Goal: Task Accomplishment & Management: Manage account settings

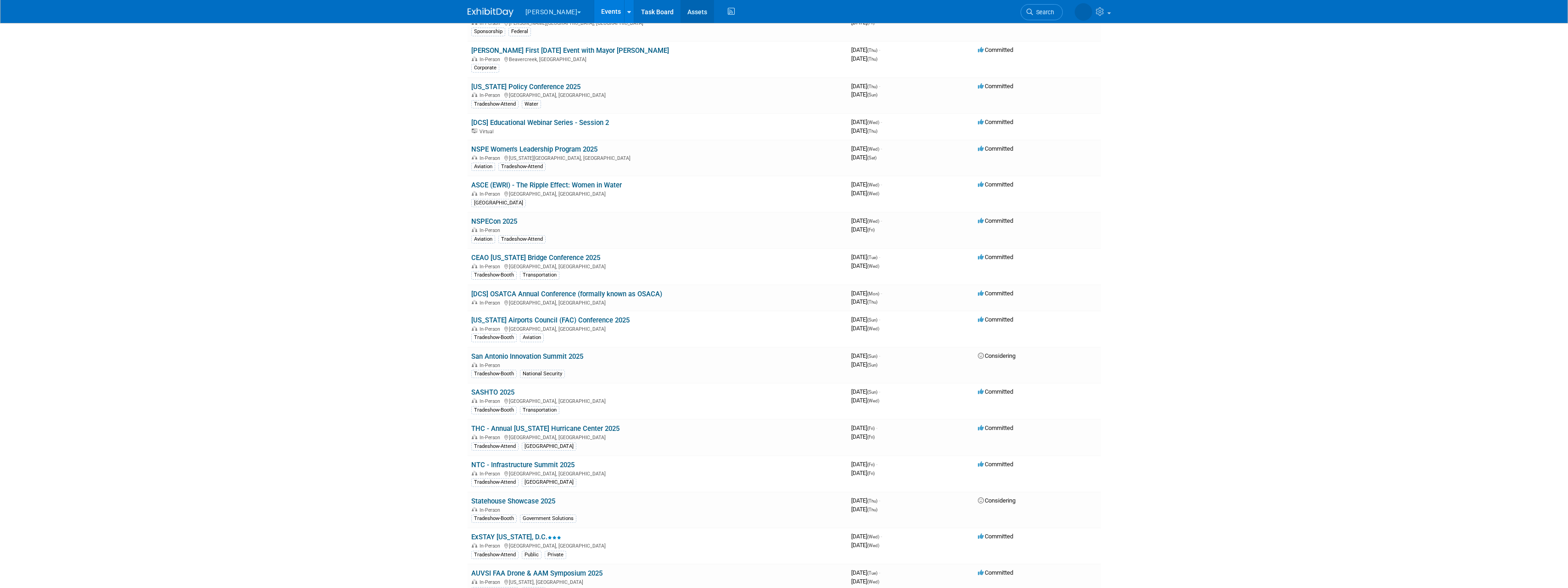
scroll to position [456, 0]
click at [680, 11] on link "Assets" at bounding box center [697, 11] width 34 height 23
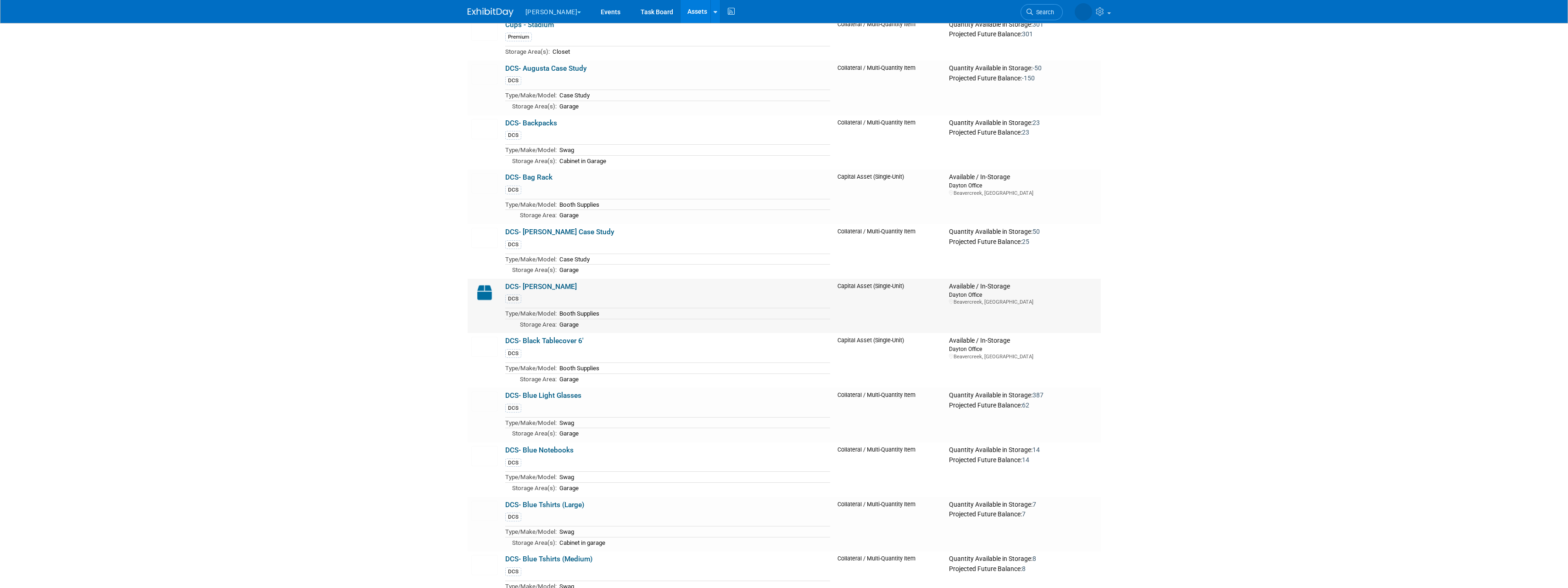
scroll to position [4659, 0]
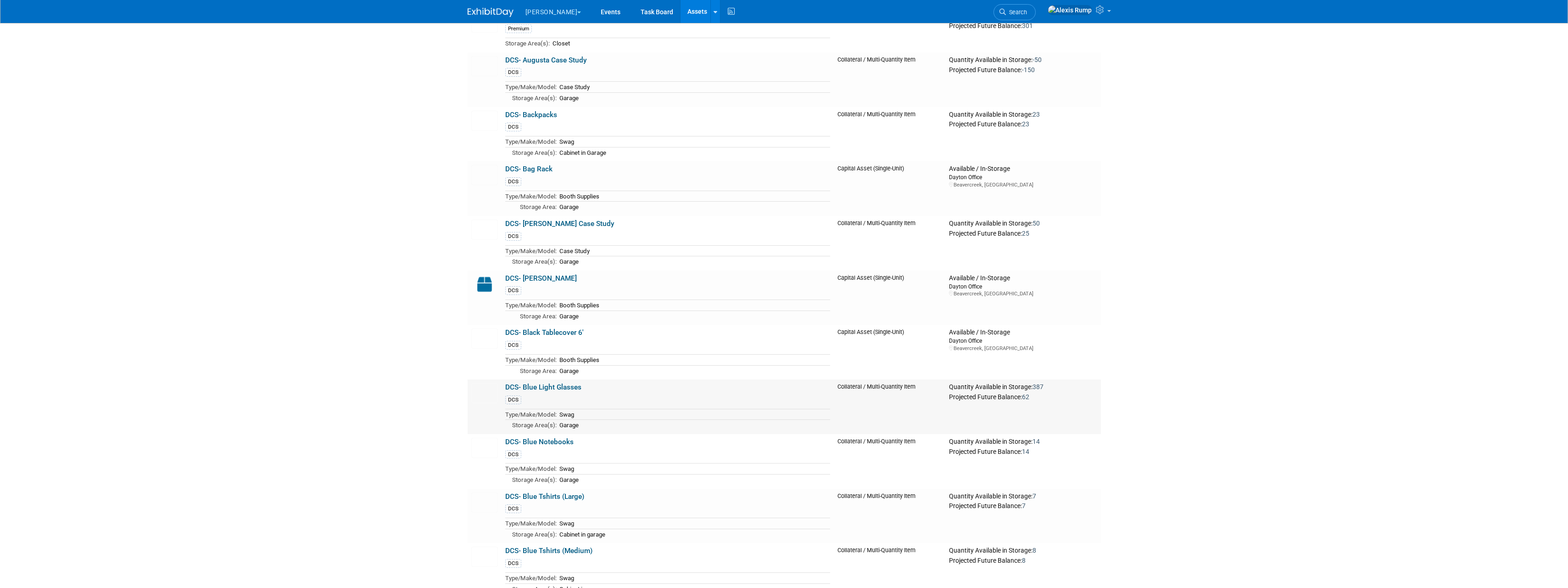
click at [559, 391] on link "DCS- Blue Light Glasses" at bounding box center [543, 387] width 76 height 8
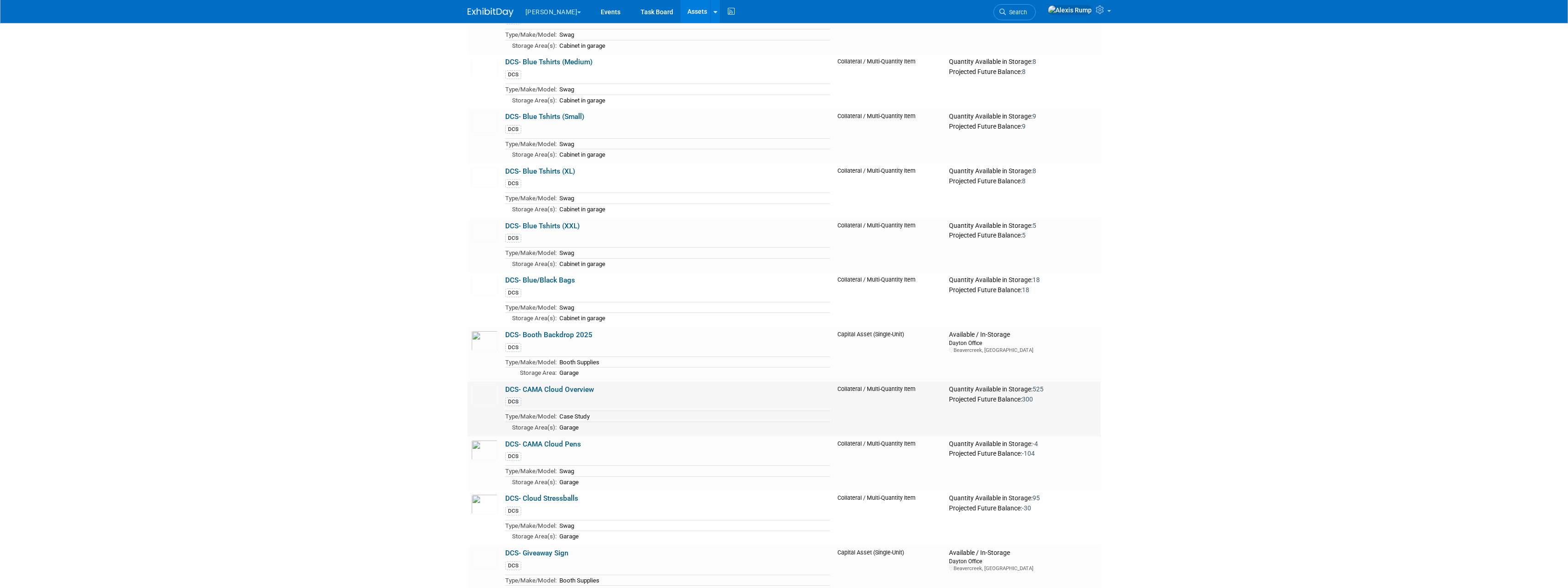
scroll to position [5164, 0]
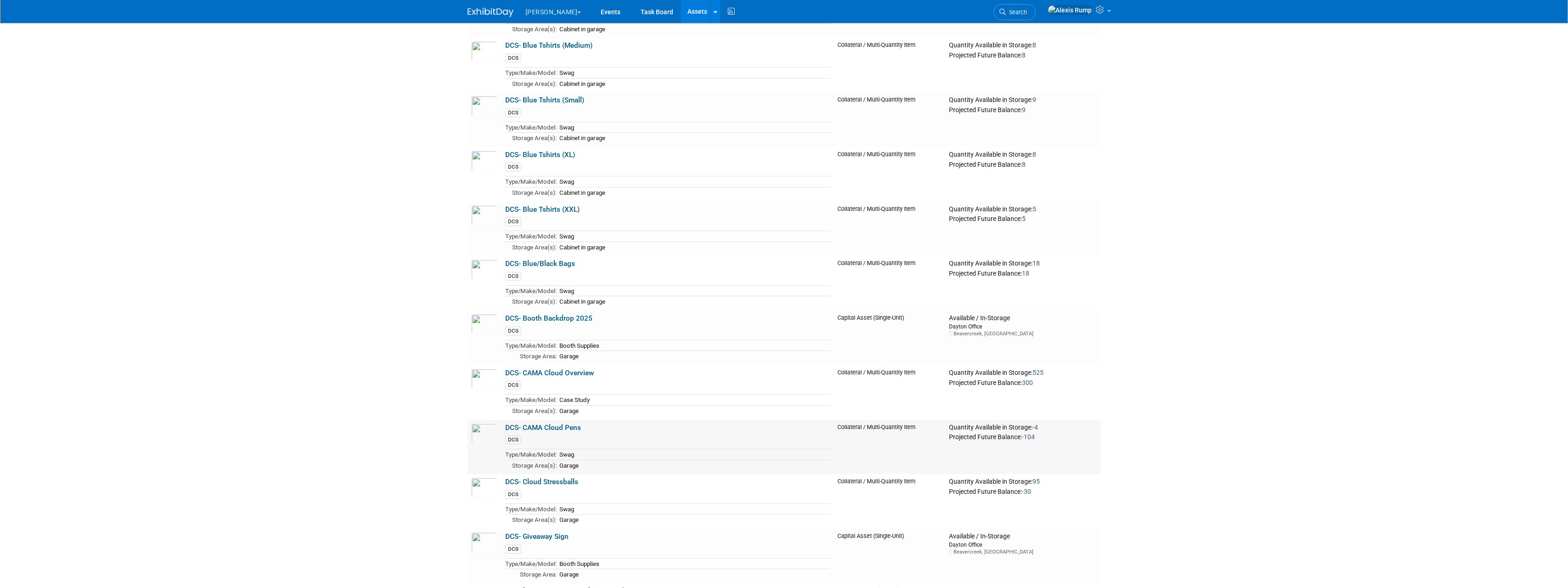
click at [540, 432] on link "DCS- CAMA Cloud Pens" at bounding box center [543, 427] width 76 height 8
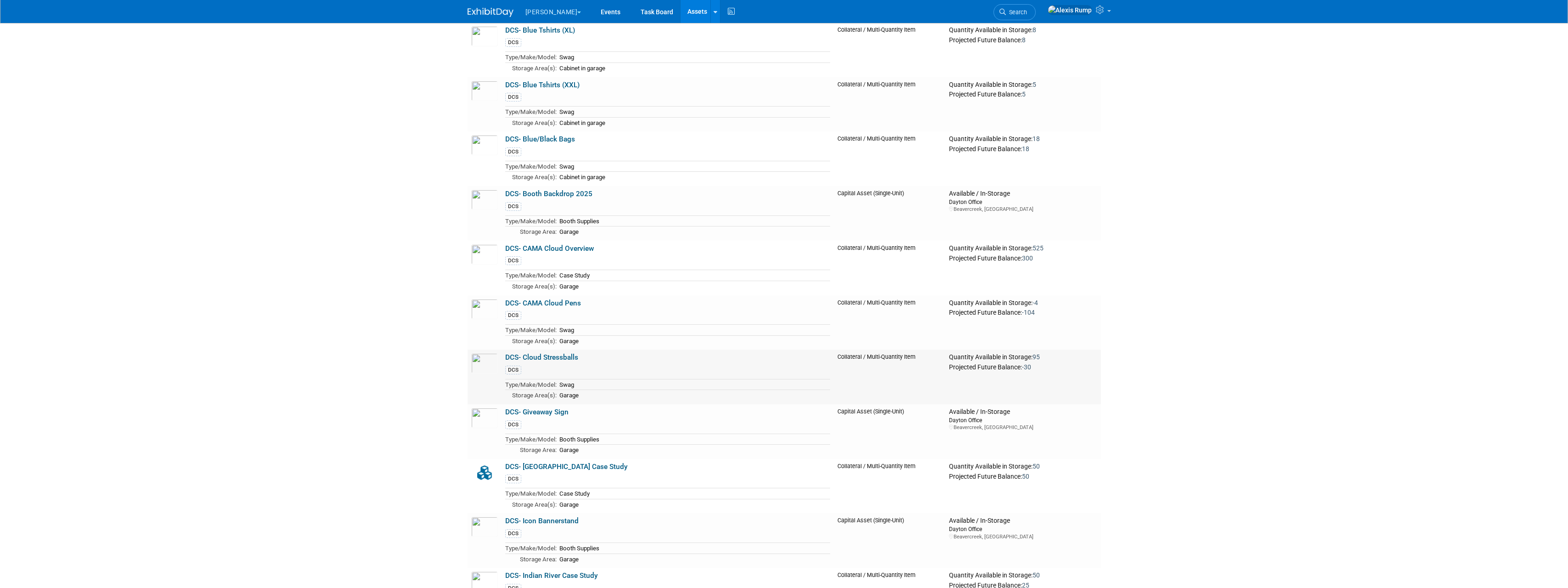
scroll to position [5302, 0]
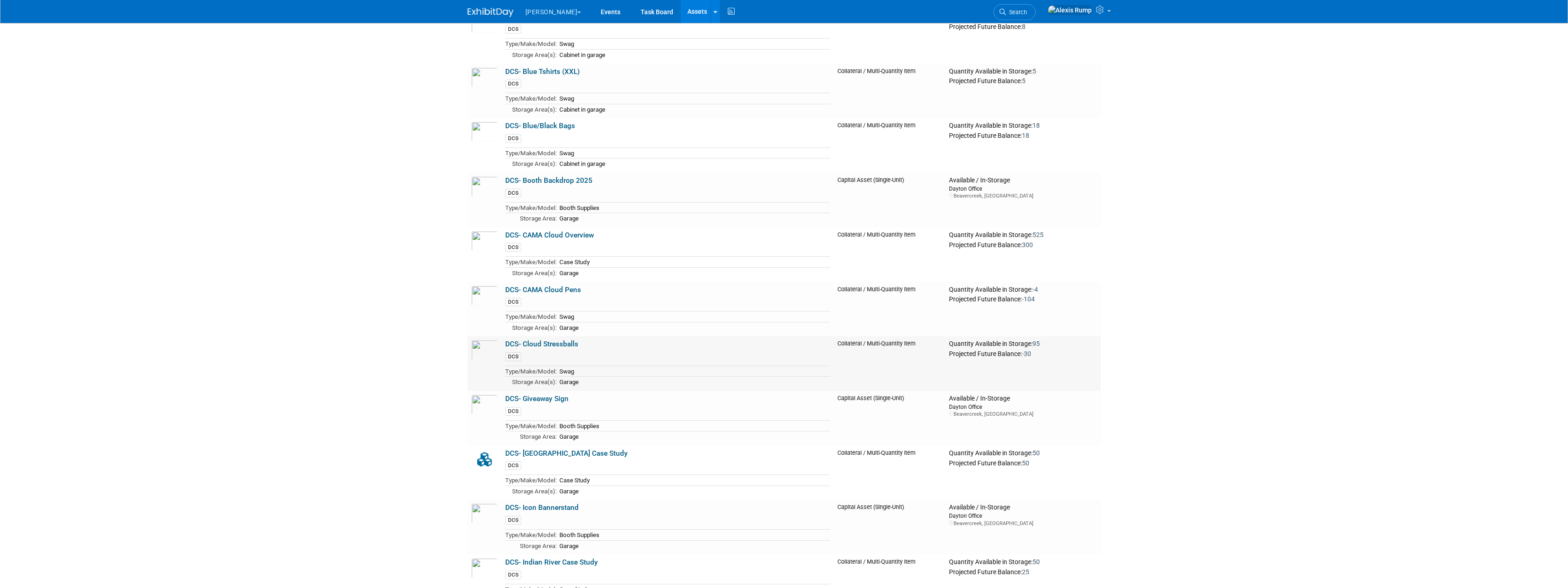
click at [545, 348] on link "DCS- Cloud Stressballs" at bounding box center [541, 344] width 73 height 8
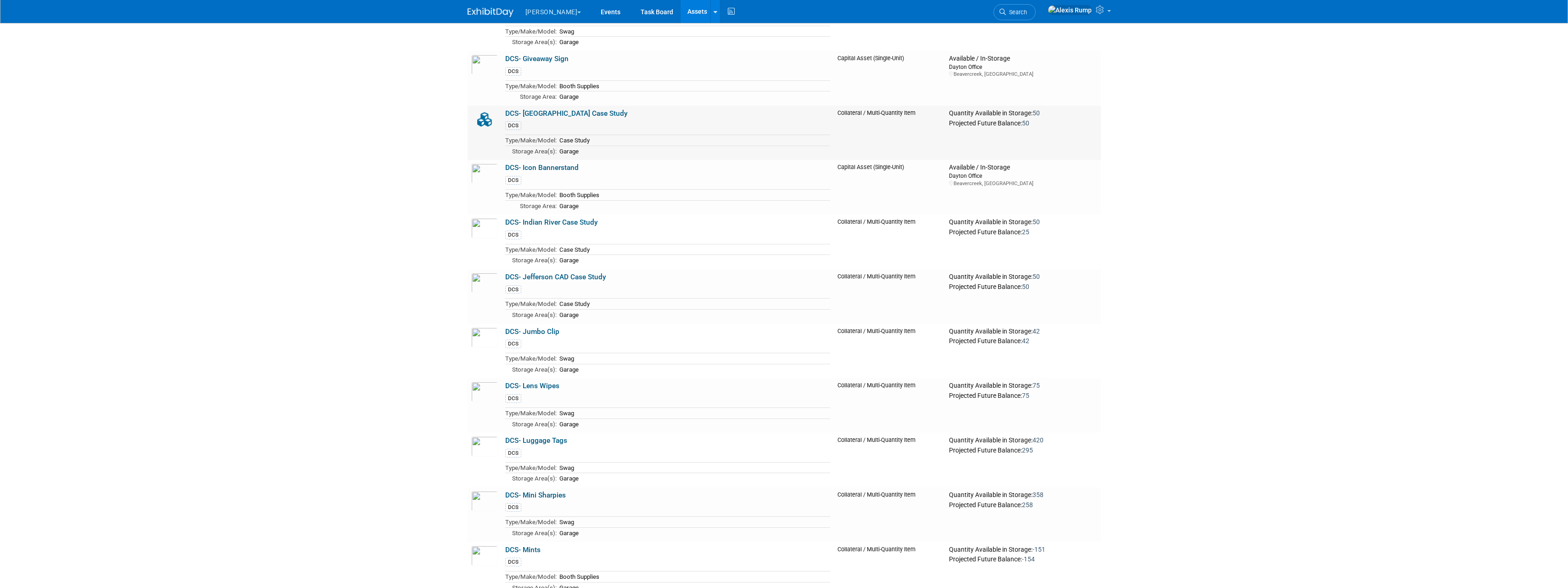
scroll to position [5669, 0]
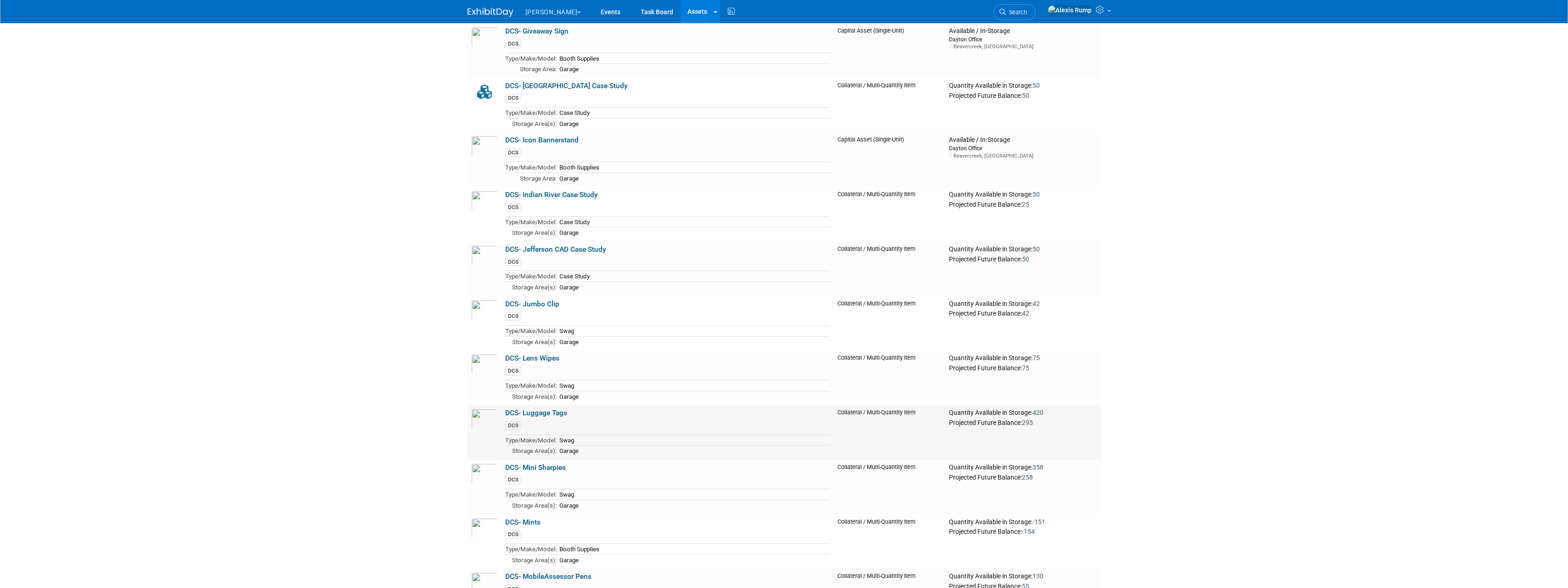
click at [532, 417] on link "DCS- Luggage Tags" at bounding box center [536, 413] width 62 height 8
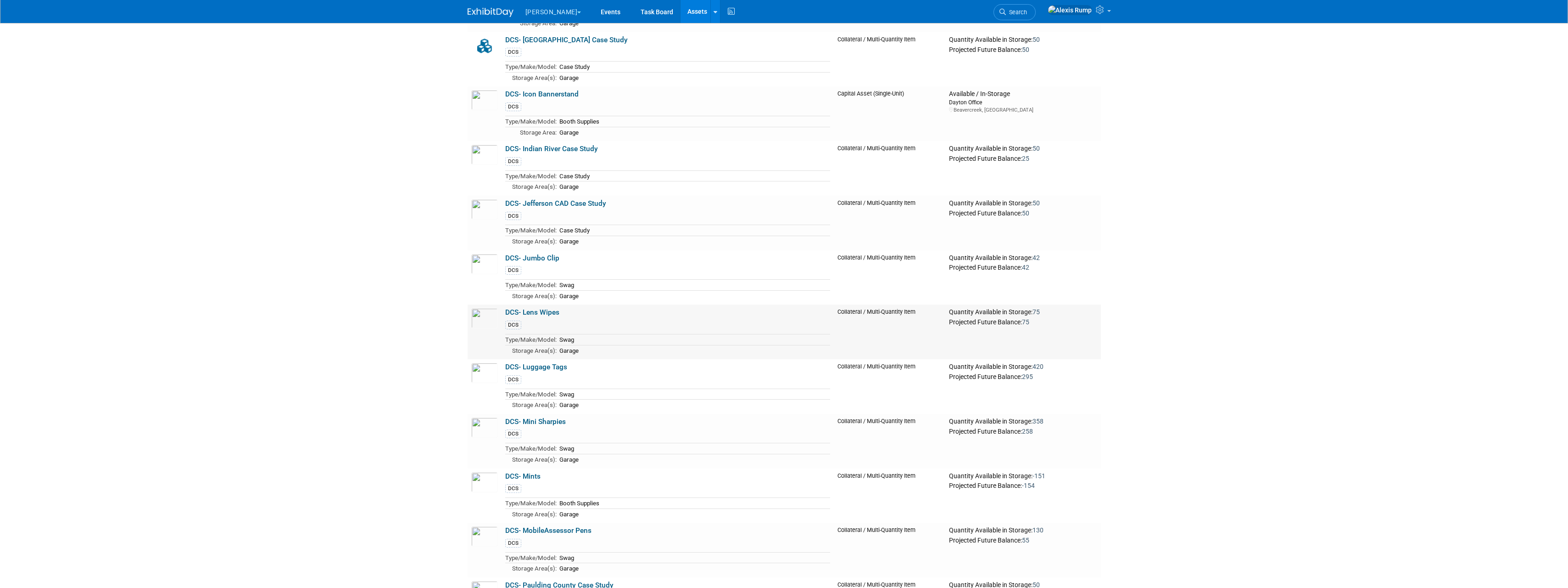
scroll to position [5761, 0]
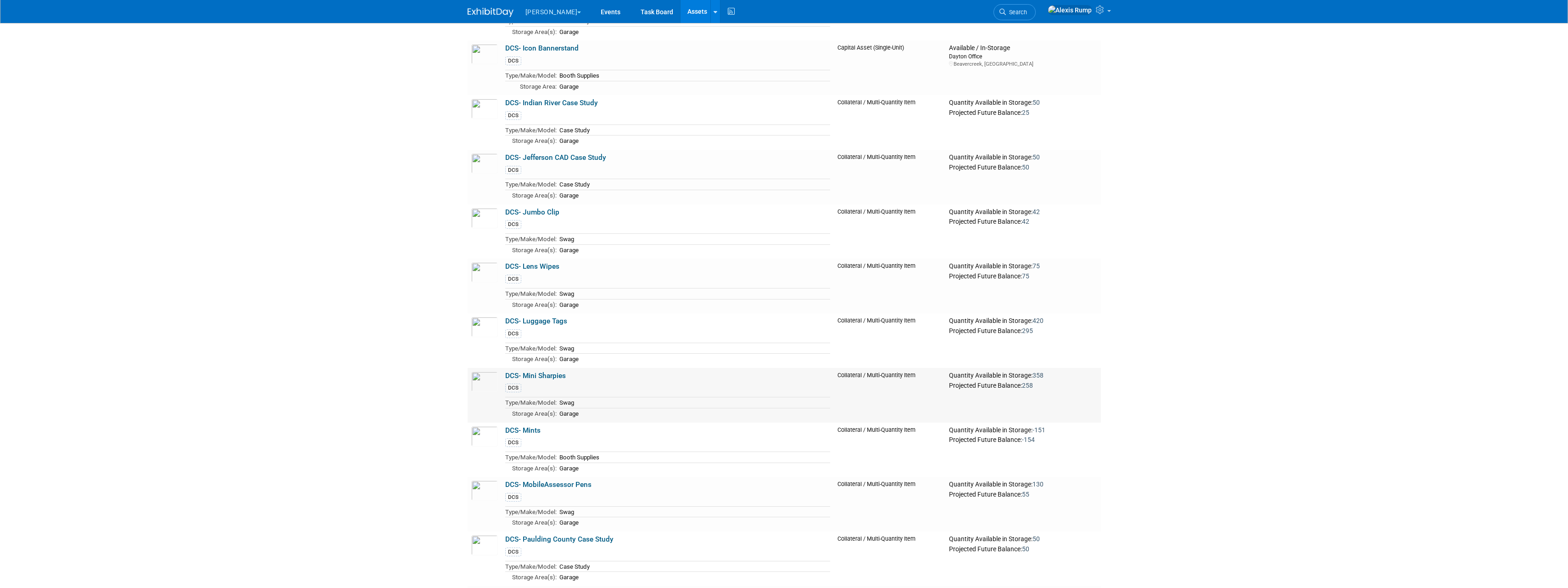
click at [537, 380] on link "DCS- Mini Sharpies" at bounding box center [535, 376] width 61 height 8
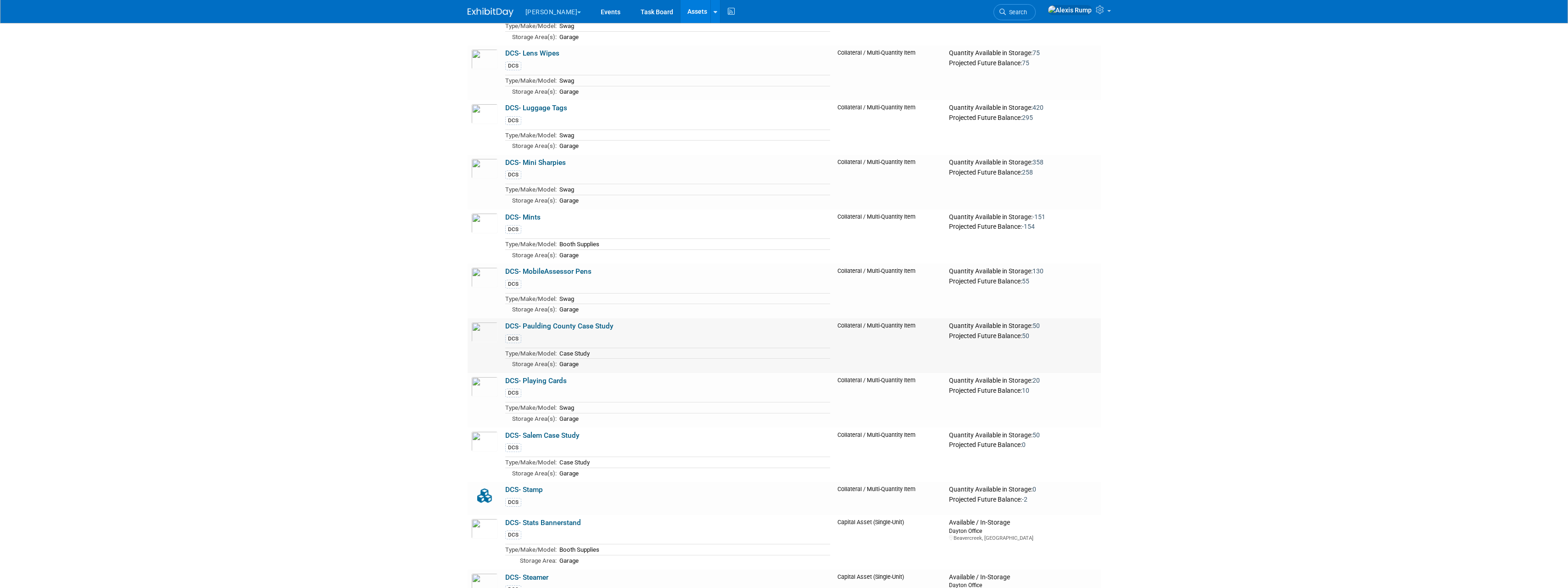
scroll to position [5990, 0]
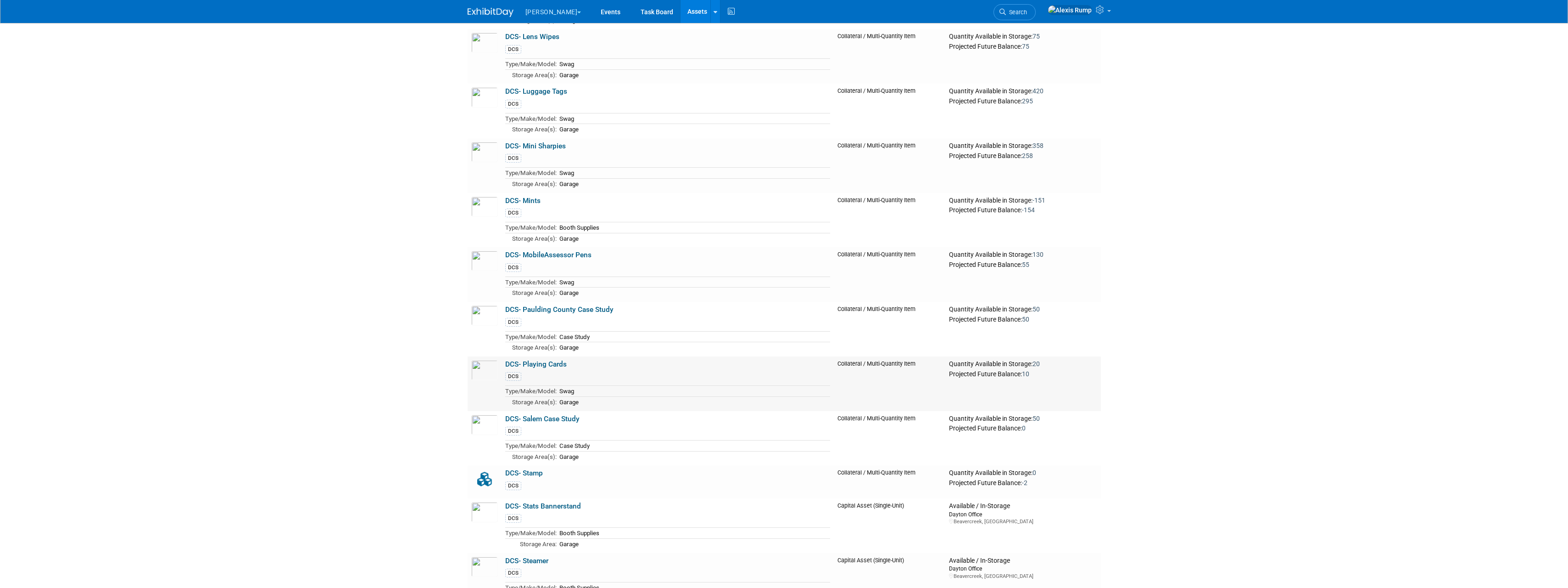
click at [547, 368] on link "DCS- Playing Cards" at bounding box center [535, 364] width 61 height 8
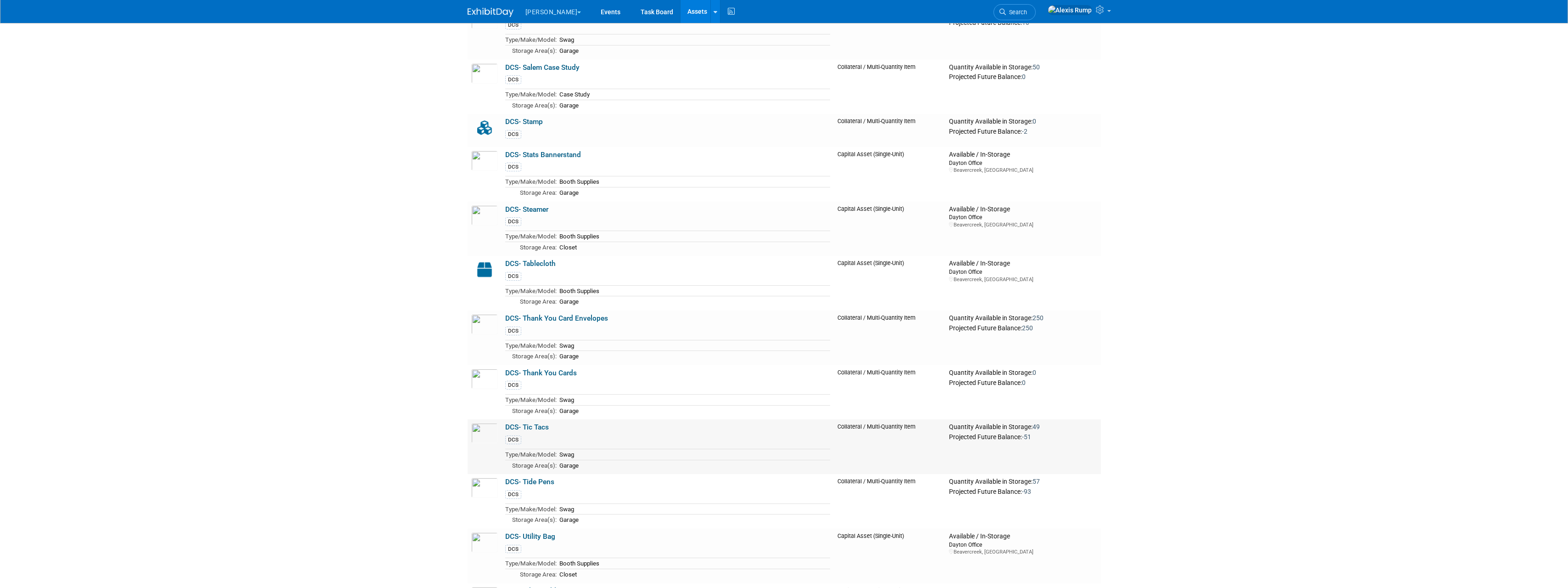
scroll to position [6358, 0]
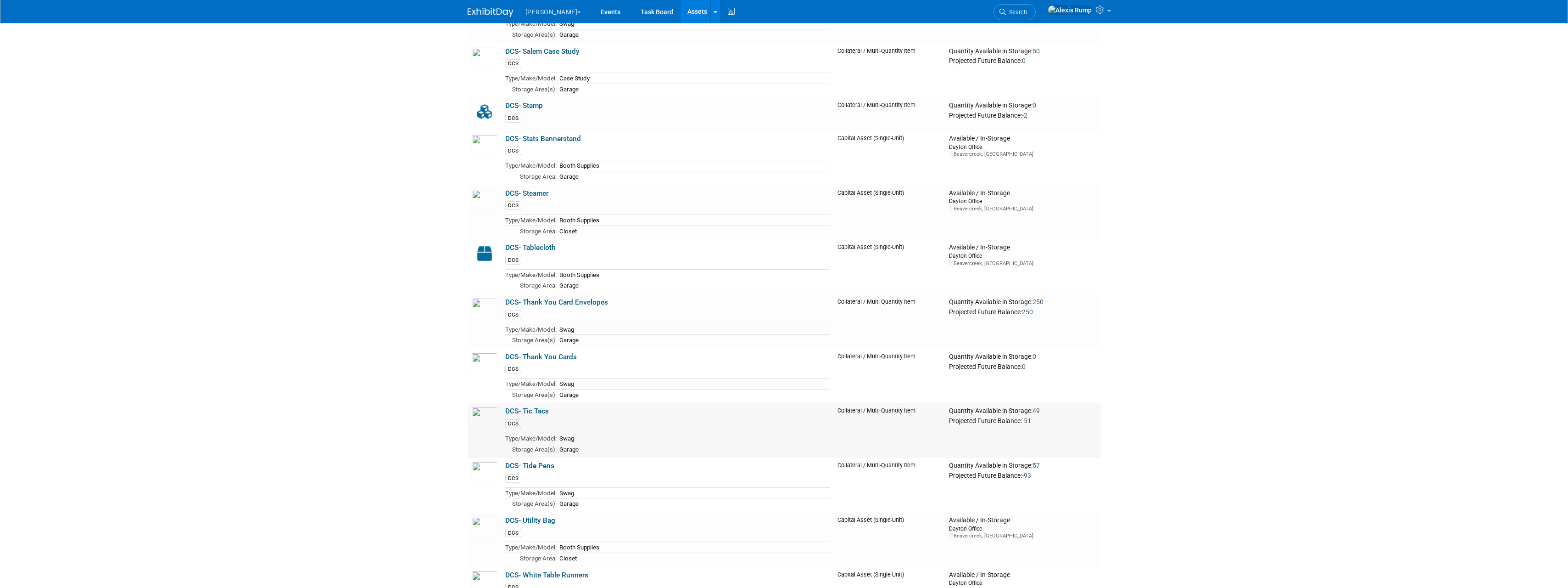
click at [532, 415] on link "DCS- Tic Tacs" at bounding box center [527, 411] width 44 height 8
click at [545, 470] on link "DCS- Tide Pens" at bounding box center [529, 466] width 49 height 8
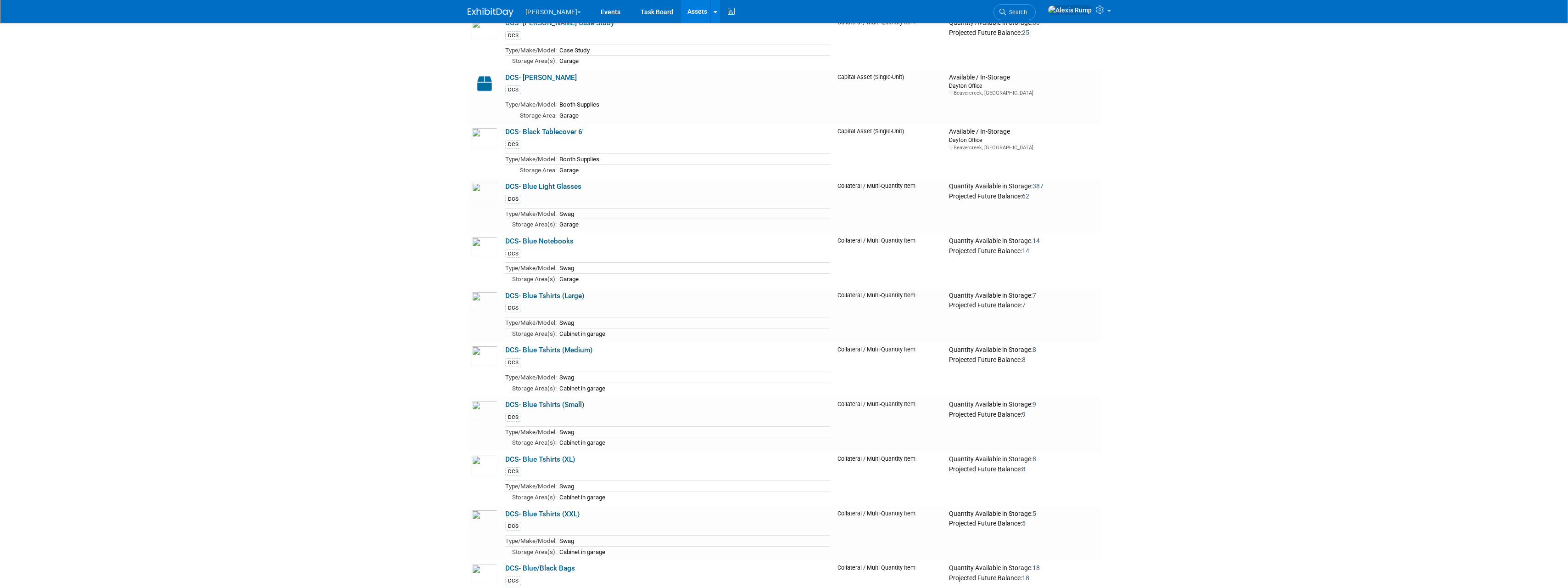
scroll to position [4797, 0]
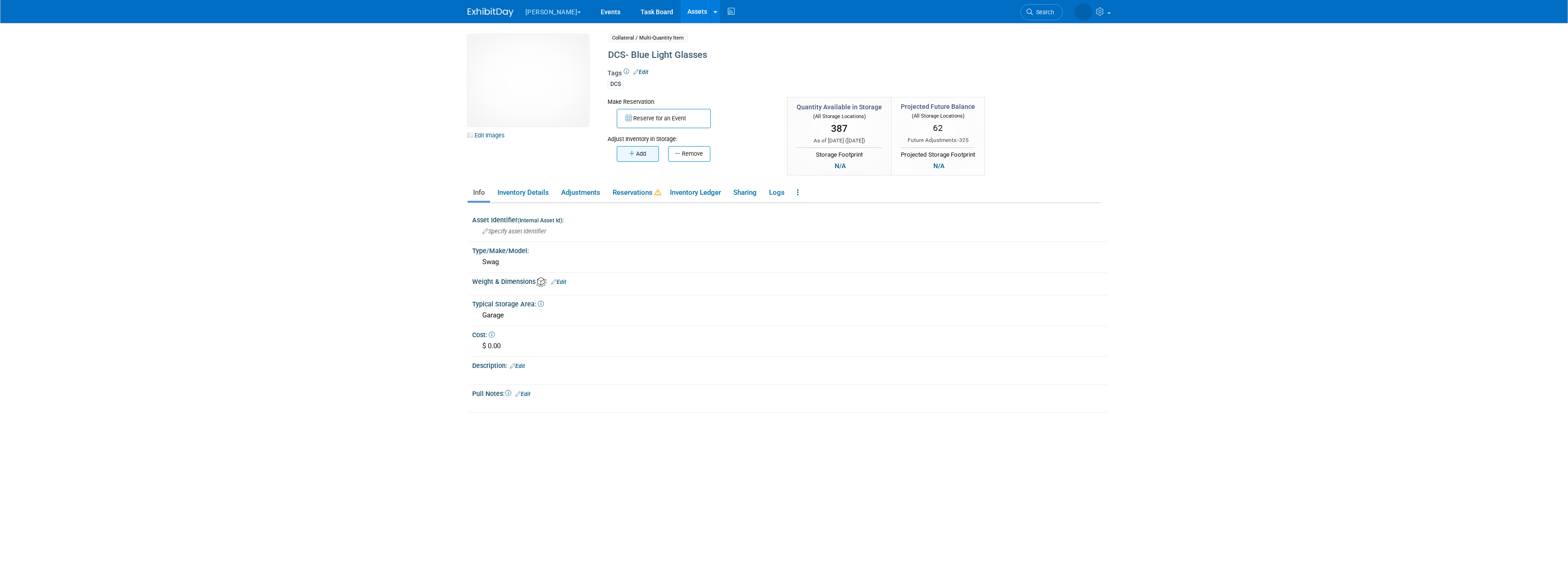
click at [647, 148] on button "Add" at bounding box center [638, 154] width 42 height 16
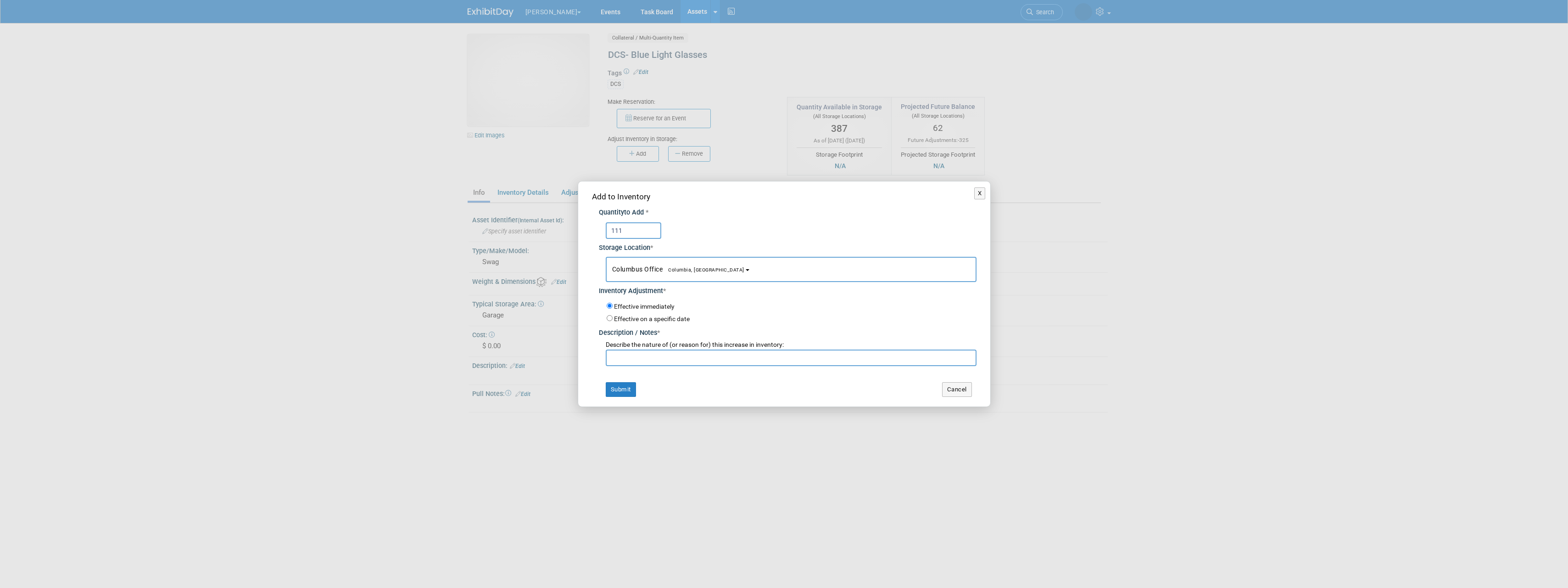
type input "111"
click at [629, 358] on input "text" at bounding box center [791, 357] width 371 height 17
type input "Checking inventory"
click at [629, 396] on button "Submit" at bounding box center [621, 390] width 30 height 15
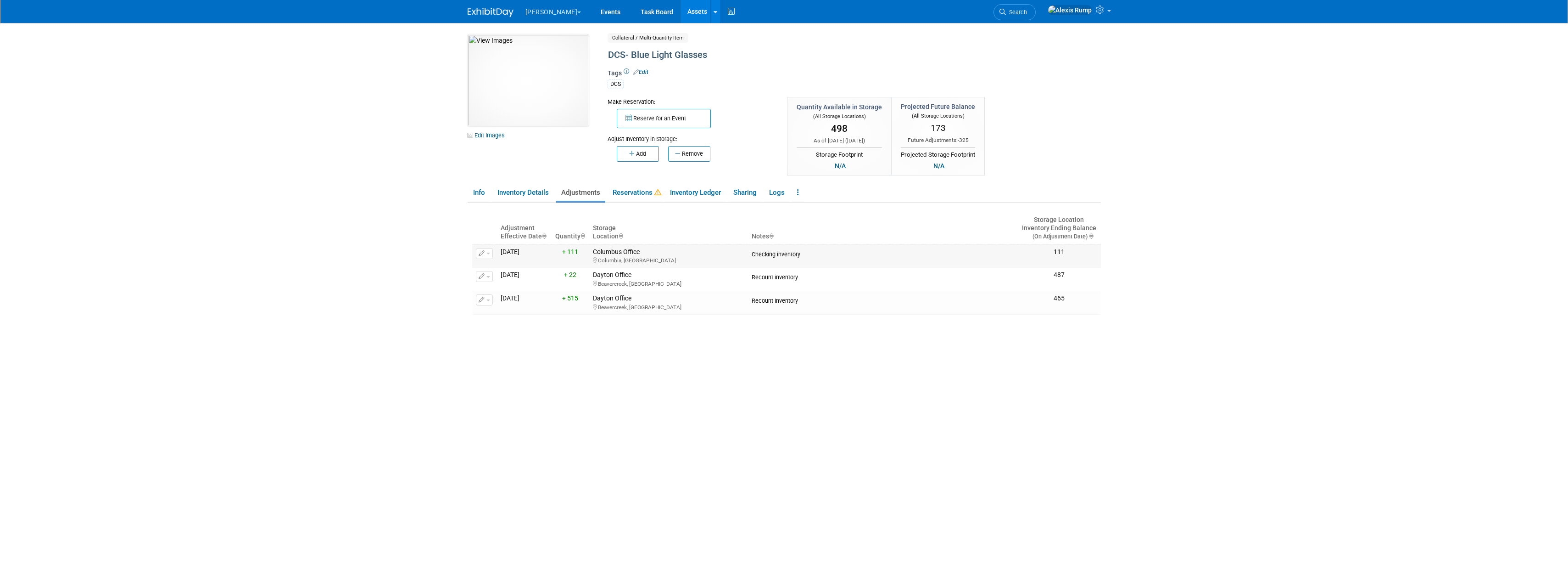
click at [487, 253] on span "button" at bounding box center [489, 253] width 4 height 2
click at [512, 283] on span "Delete Adjustment" at bounding box center [522, 282] width 56 height 7
click at [587, 300] on link "Yes" at bounding box center [585, 295] width 27 height 15
click at [645, 152] on button "Add" at bounding box center [638, 154] width 42 height 16
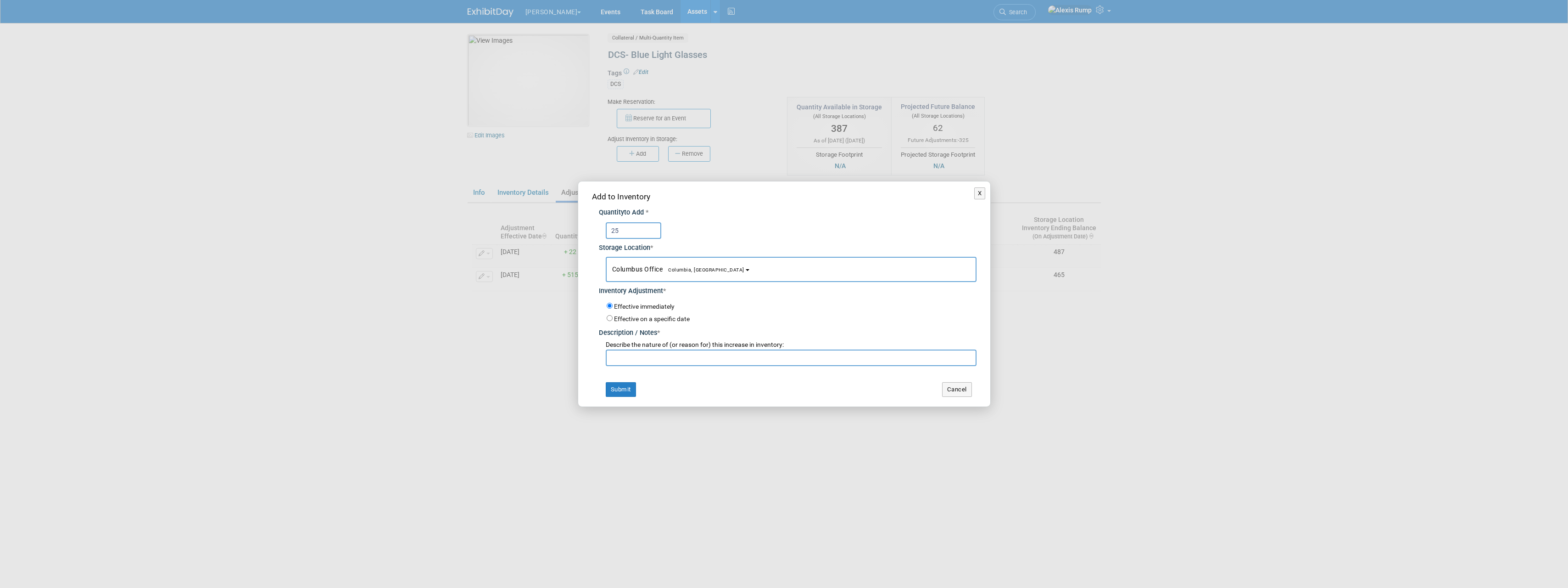
type input "25"
click at [627, 360] on input "text" at bounding box center [791, 357] width 371 height 17
type input "Checking inventory"
click at [620, 384] on button "Submit" at bounding box center [621, 390] width 30 height 15
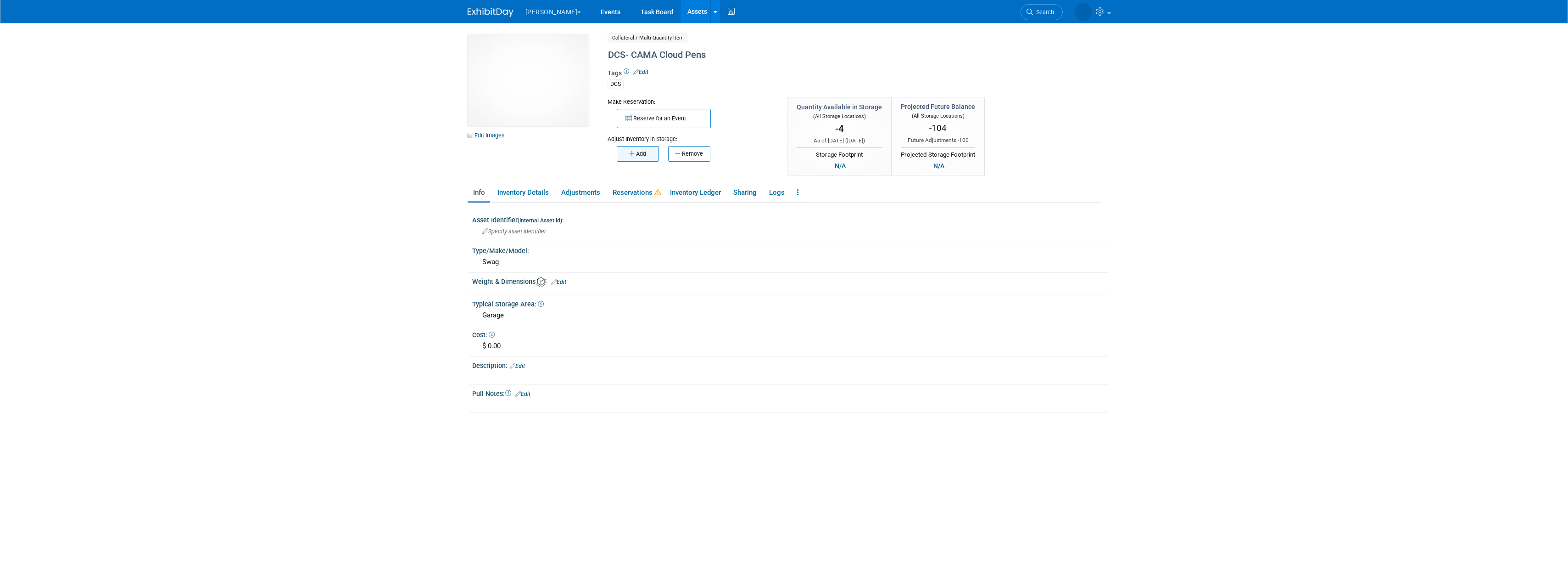
click at [635, 155] on button "Add" at bounding box center [638, 154] width 42 height 16
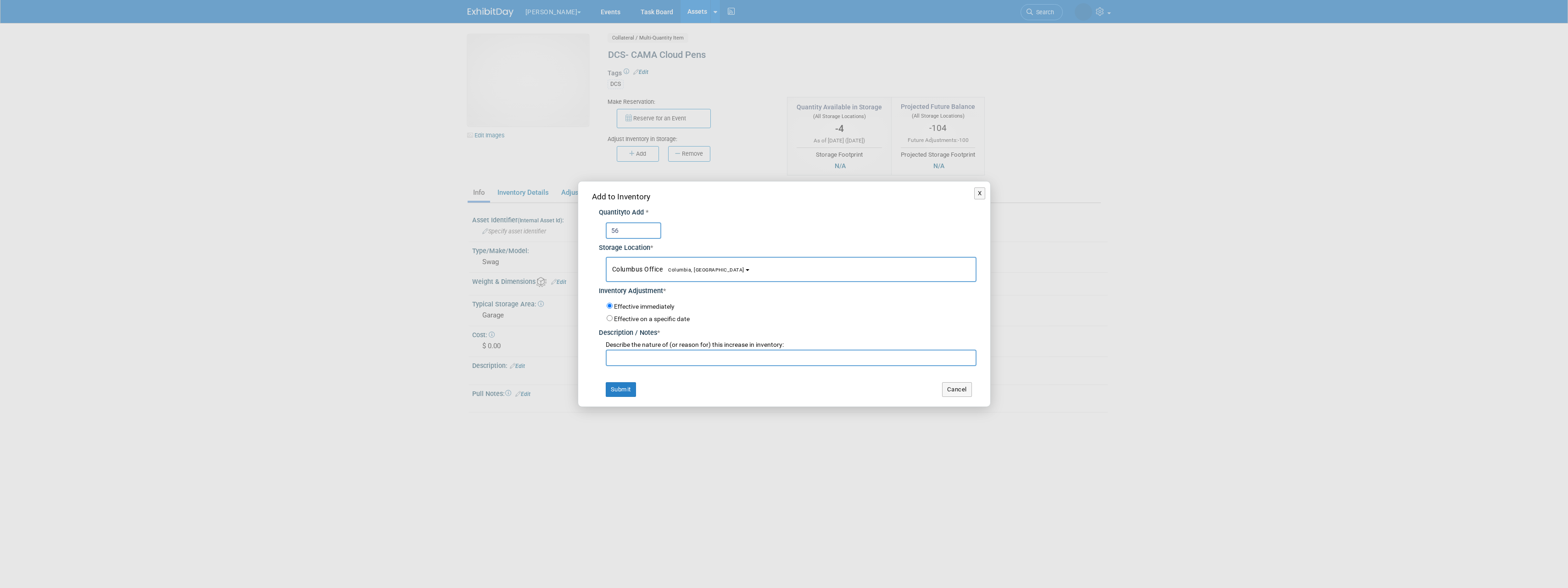
type input "56"
click at [664, 359] on input "text" at bounding box center [791, 357] width 371 height 17
type input "Checking inventory"
click at [623, 385] on button "Submit" at bounding box center [621, 390] width 30 height 15
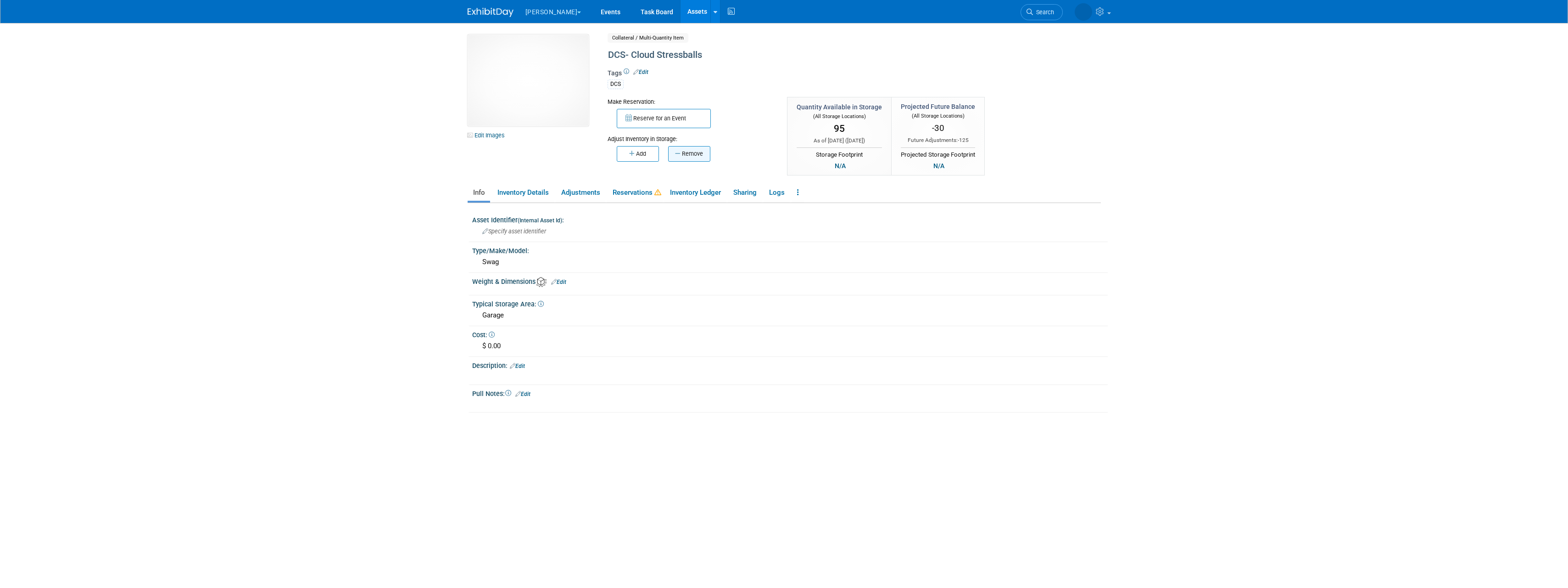
click at [692, 152] on button "Remove" at bounding box center [689, 154] width 42 height 16
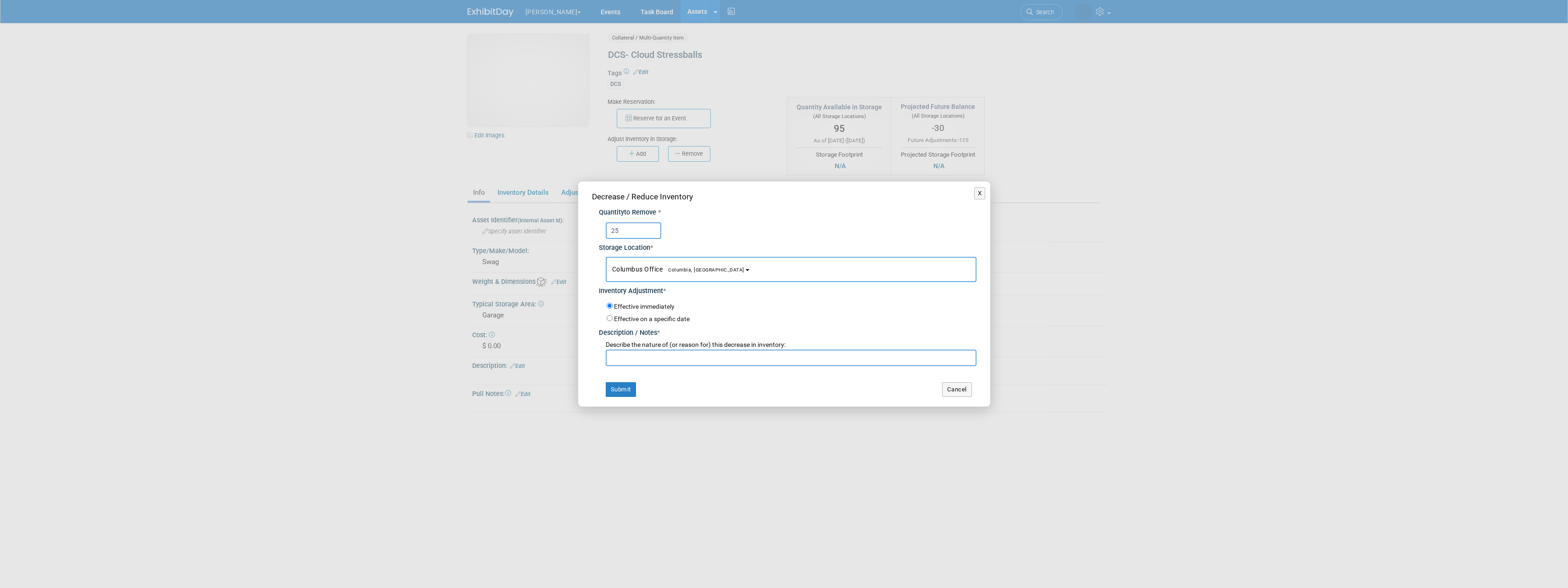
type input "25"
click at [631, 359] on input "text" at bounding box center [791, 357] width 371 height 17
type input "Checking inventory"
click at [624, 390] on button "Submit" at bounding box center [621, 390] width 30 height 15
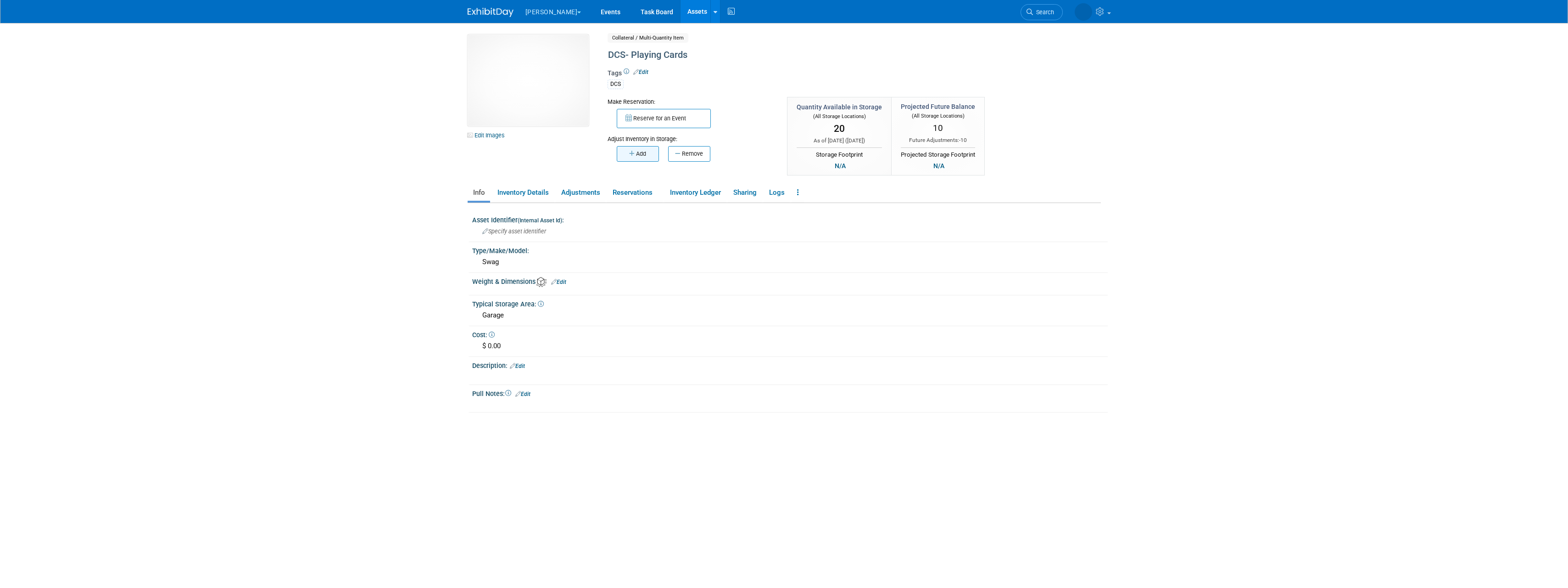
click at [640, 157] on button "Add" at bounding box center [638, 154] width 42 height 16
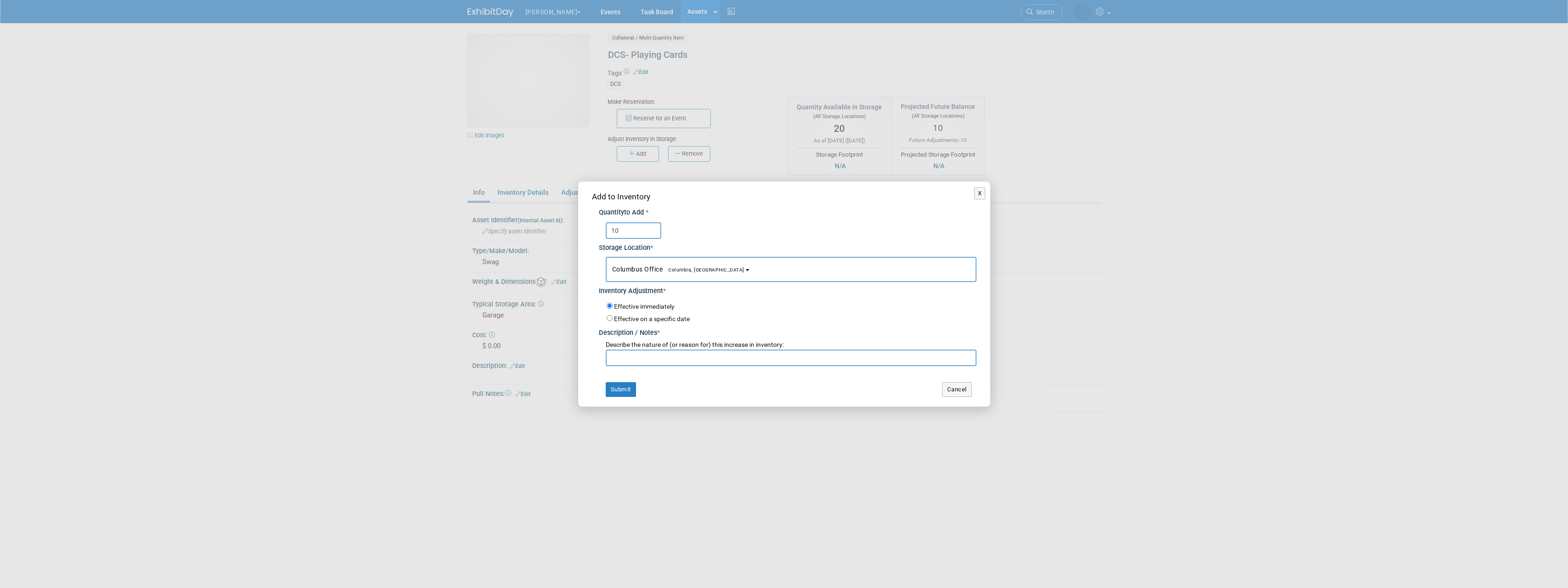
type input "10"
click at [639, 355] on input "text" at bounding box center [791, 357] width 371 height 17
type input "Checking inventory"
click at [619, 399] on div "Add to Inventory Quantity to Add * 10 Storage Location * Columbus Office<span s…" at bounding box center [784, 293] width 412 height 224
click at [620, 388] on button "Submit" at bounding box center [621, 390] width 30 height 15
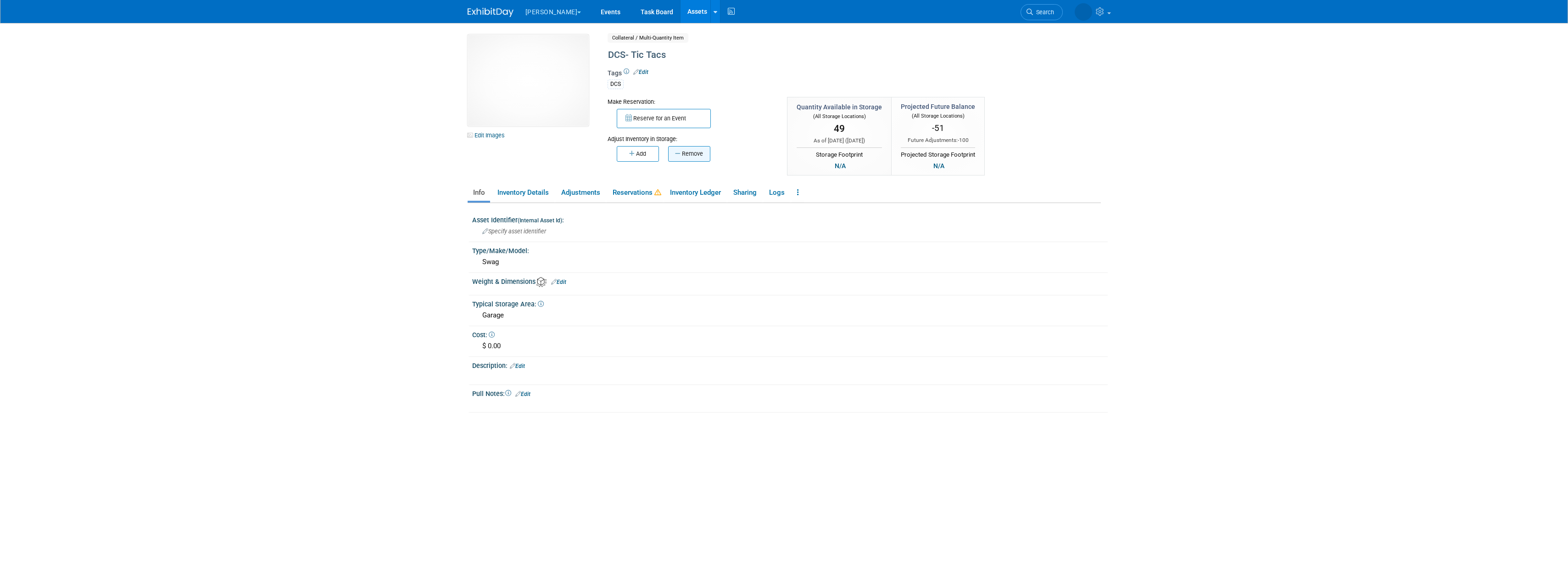
click at [697, 153] on button "Remove" at bounding box center [689, 154] width 42 height 16
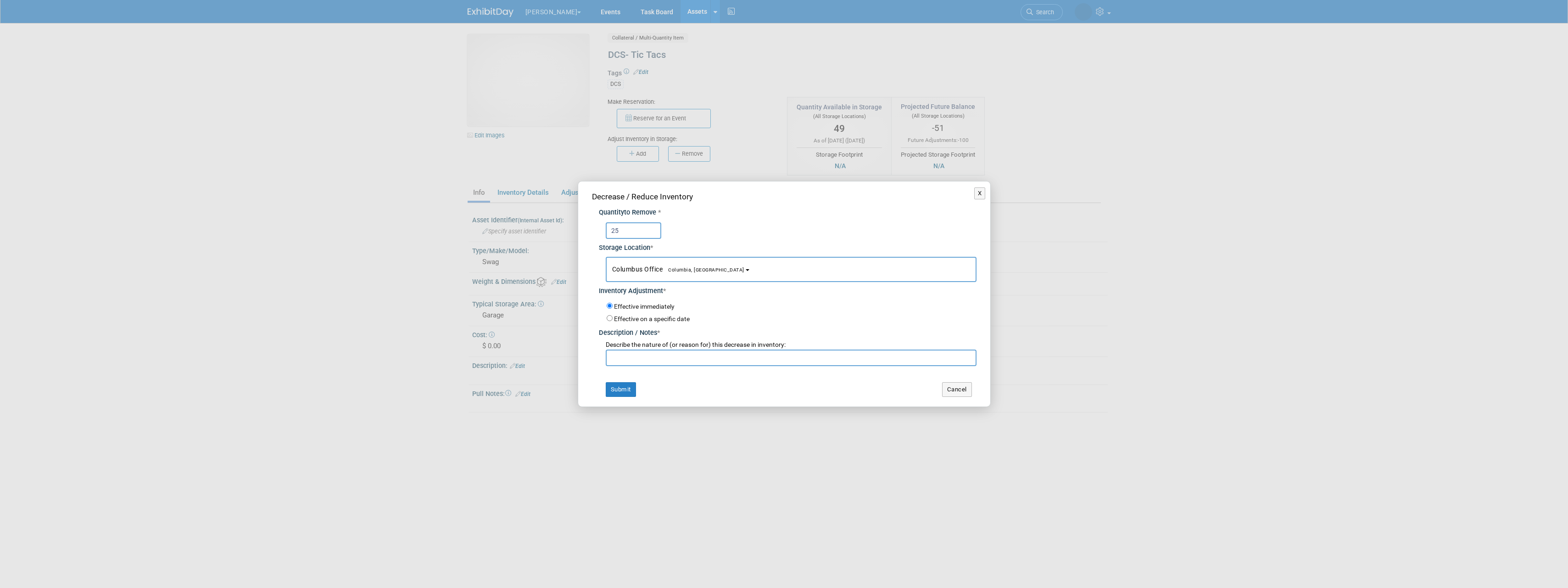
type input "25"
click at [632, 355] on input "text" at bounding box center [791, 357] width 371 height 17
type input "checking inventory"
click at [630, 396] on button "Submit" at bounding box center [621, 390] width 30 height 15
